Goal: Browse casually

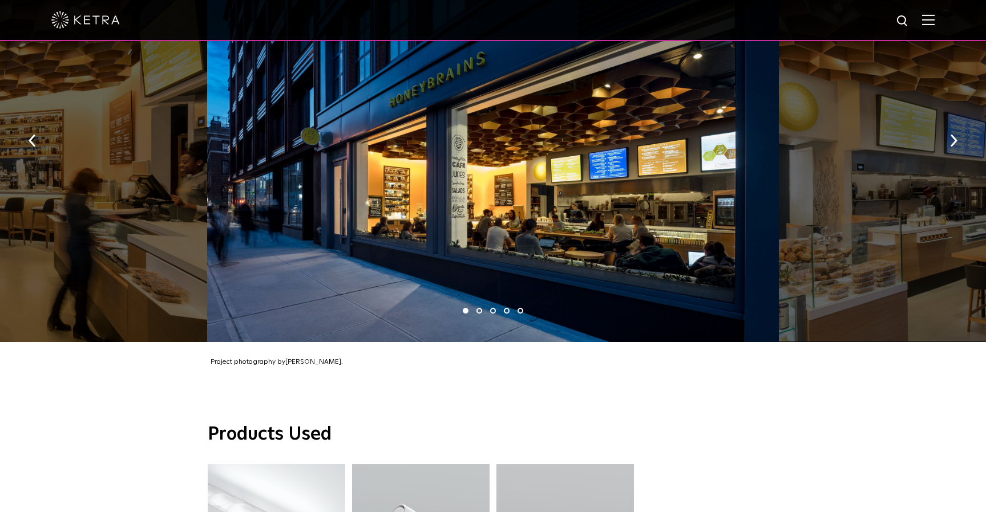
scroll to position [776, 0]
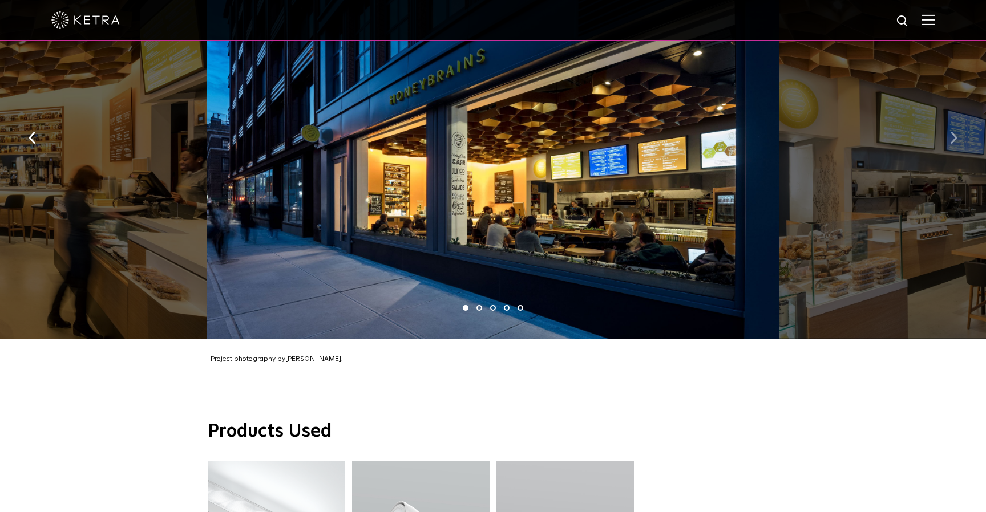
click at [948, 118] on button "button" at bounding box center [953, 137] width 25 height 39
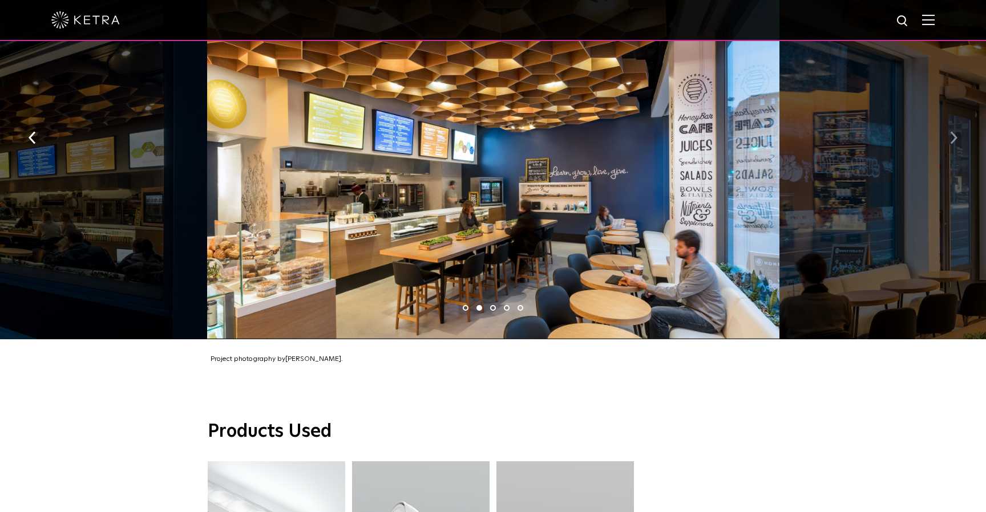
click at [948, 118] on button "button" at bounding box center [953, 137] width 25 height 39
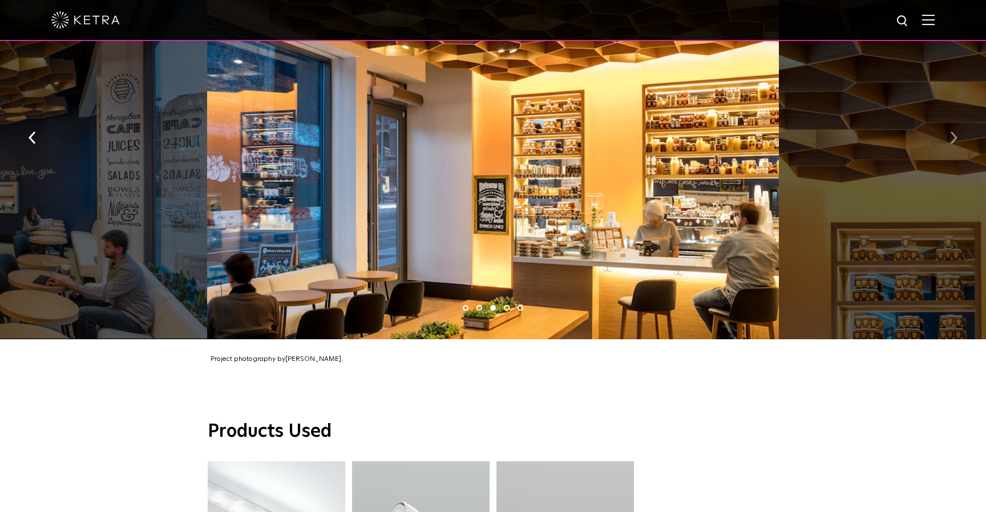
click at [947, 118] on button "button" at bounding box center [953, 137] width 25 height 39
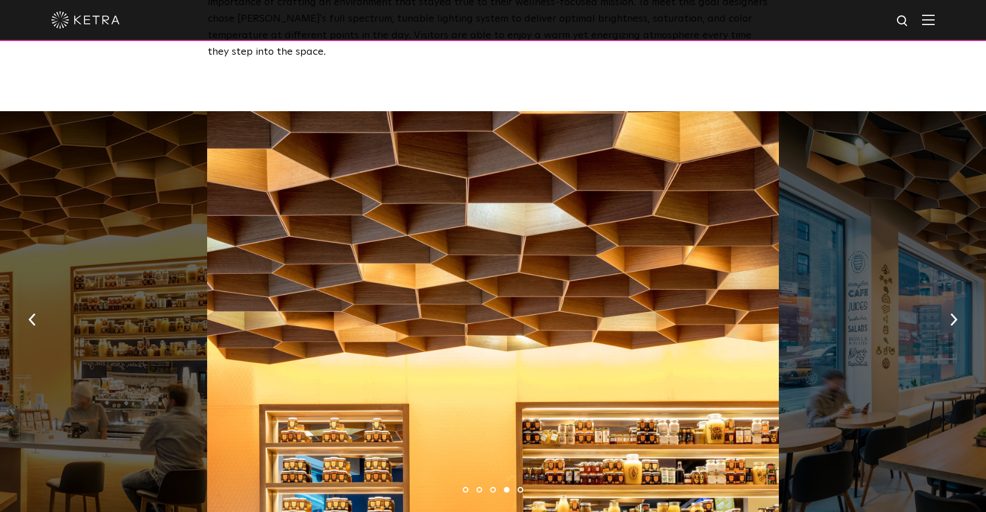
scroll to position [594, 0]
click at [953, 300] on button "button" at bounding box center [953, 319] width 25 height 39
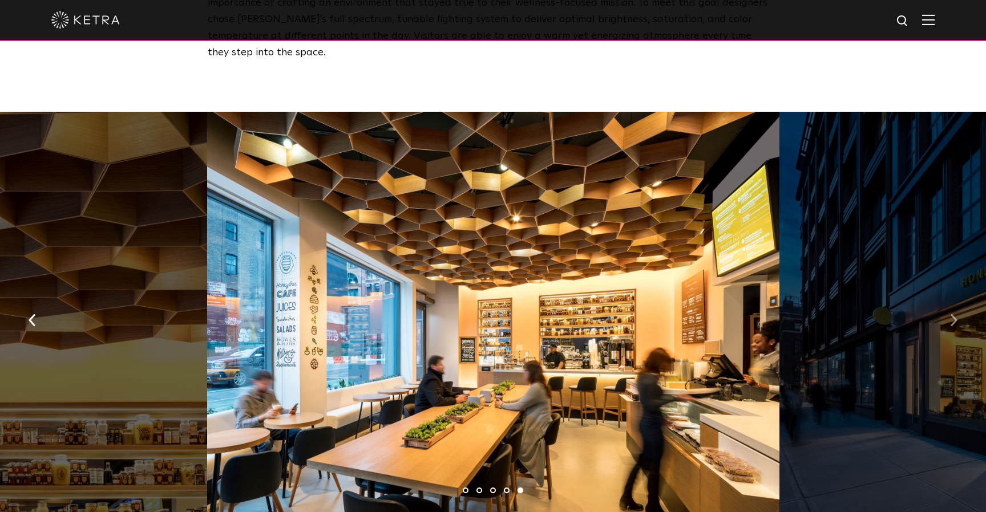
click at [954, 300] on button "button" at bounding box center [953, 319] width 25 height 39
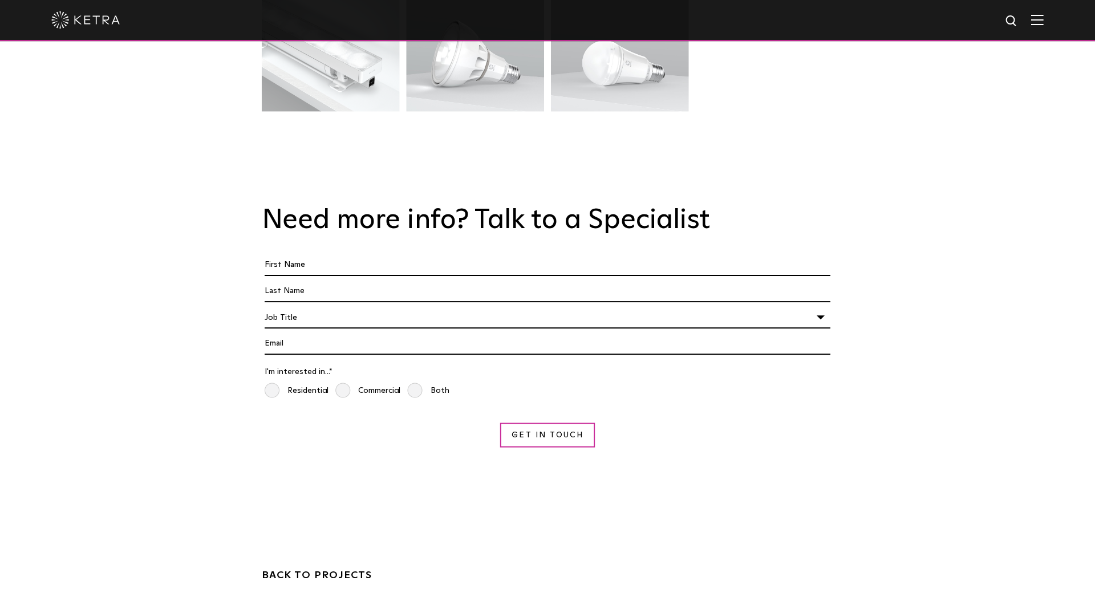
scroll to position [1329, 0]
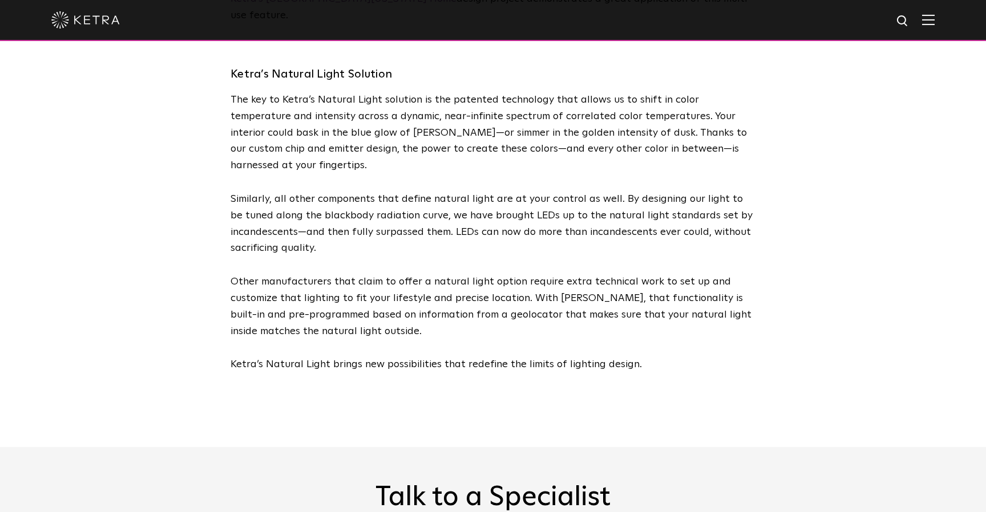
scroll to position [2642, 0]
